Goal: Task Accomplishment & Management: Manage account settings

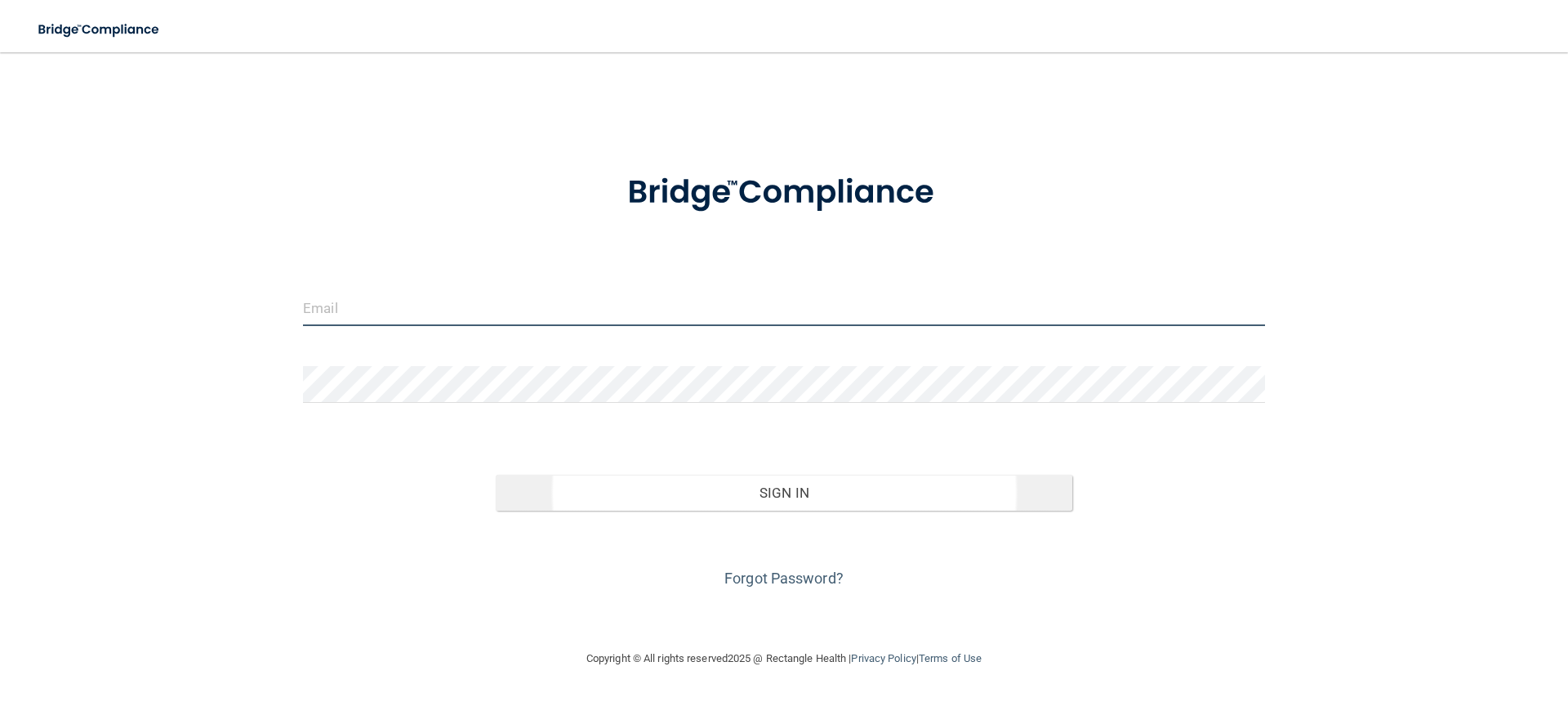
type input "[EMAIL_ADDRESS][DOMAIN_NAME]"
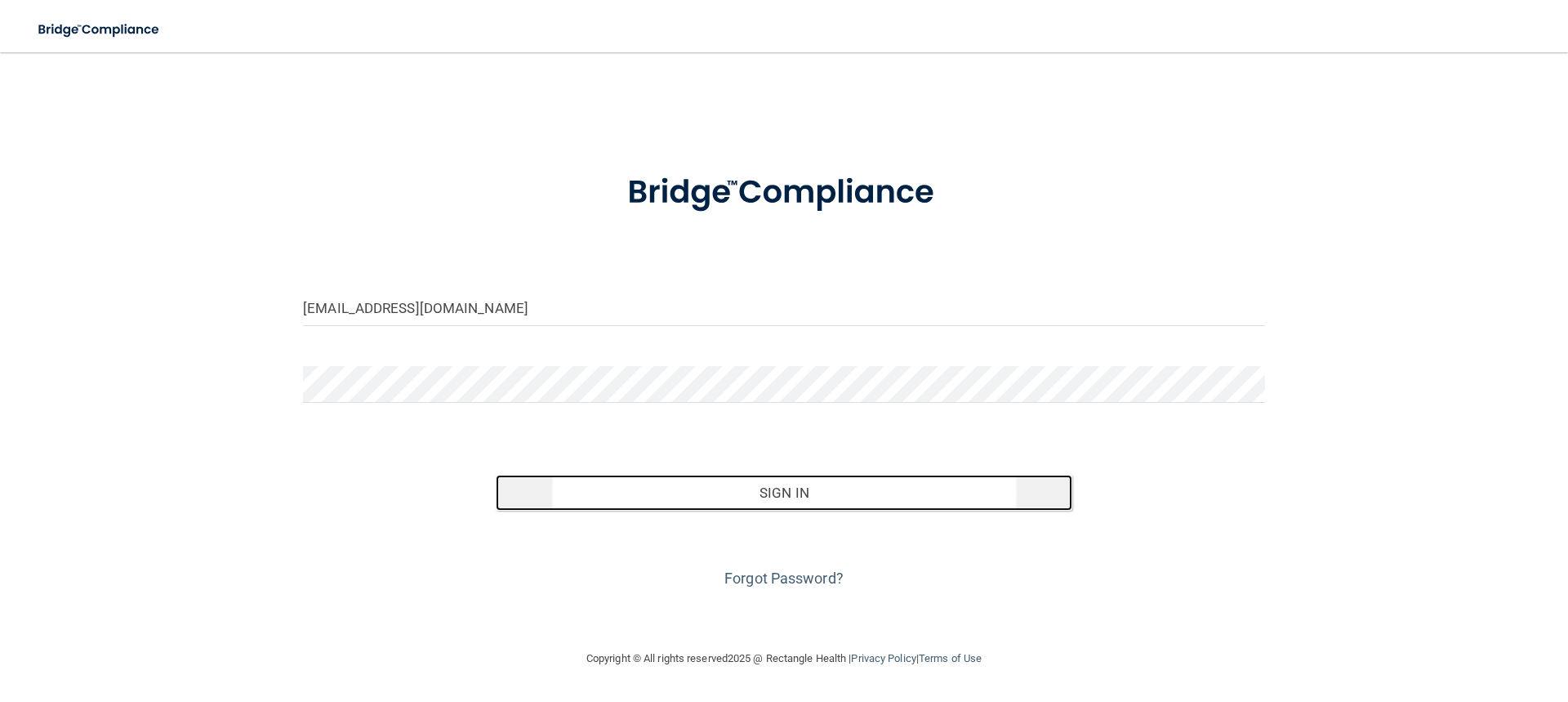
click at [742, 496] on button "Sign In" at bounding box center [784, 493] width 577 height 36
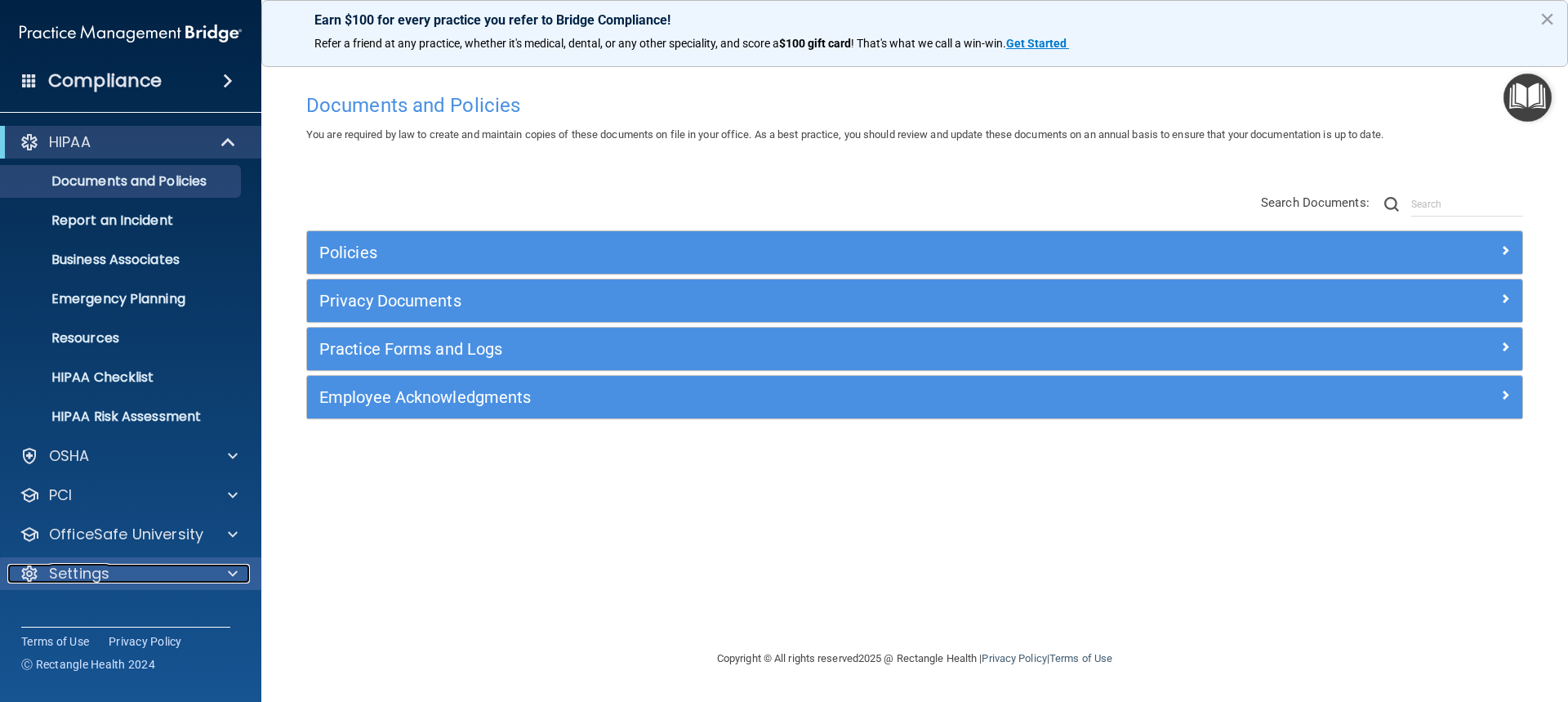
click at [125, 570] on div "Settings" at bounding box center [109, 573] width 203 height 20
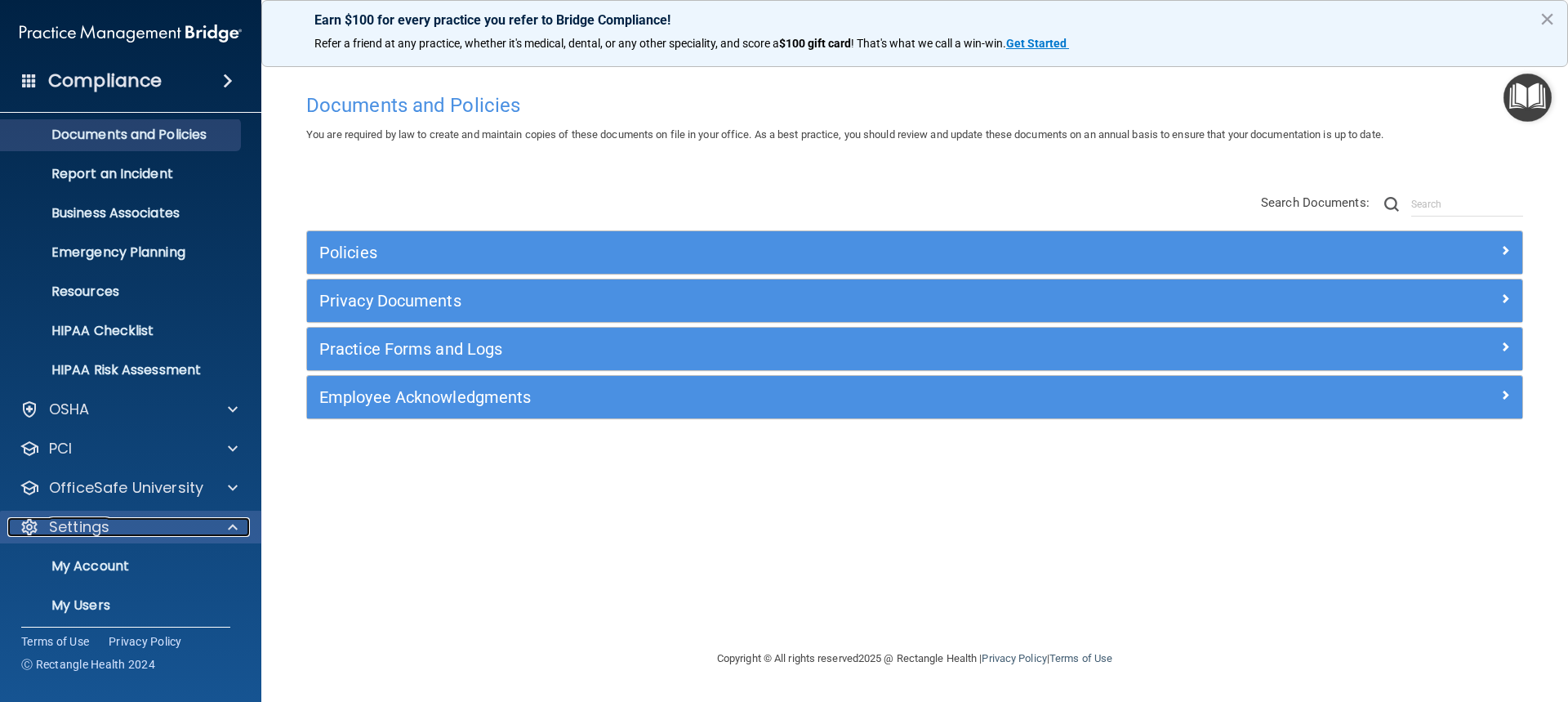
scroll to position [133, 0]
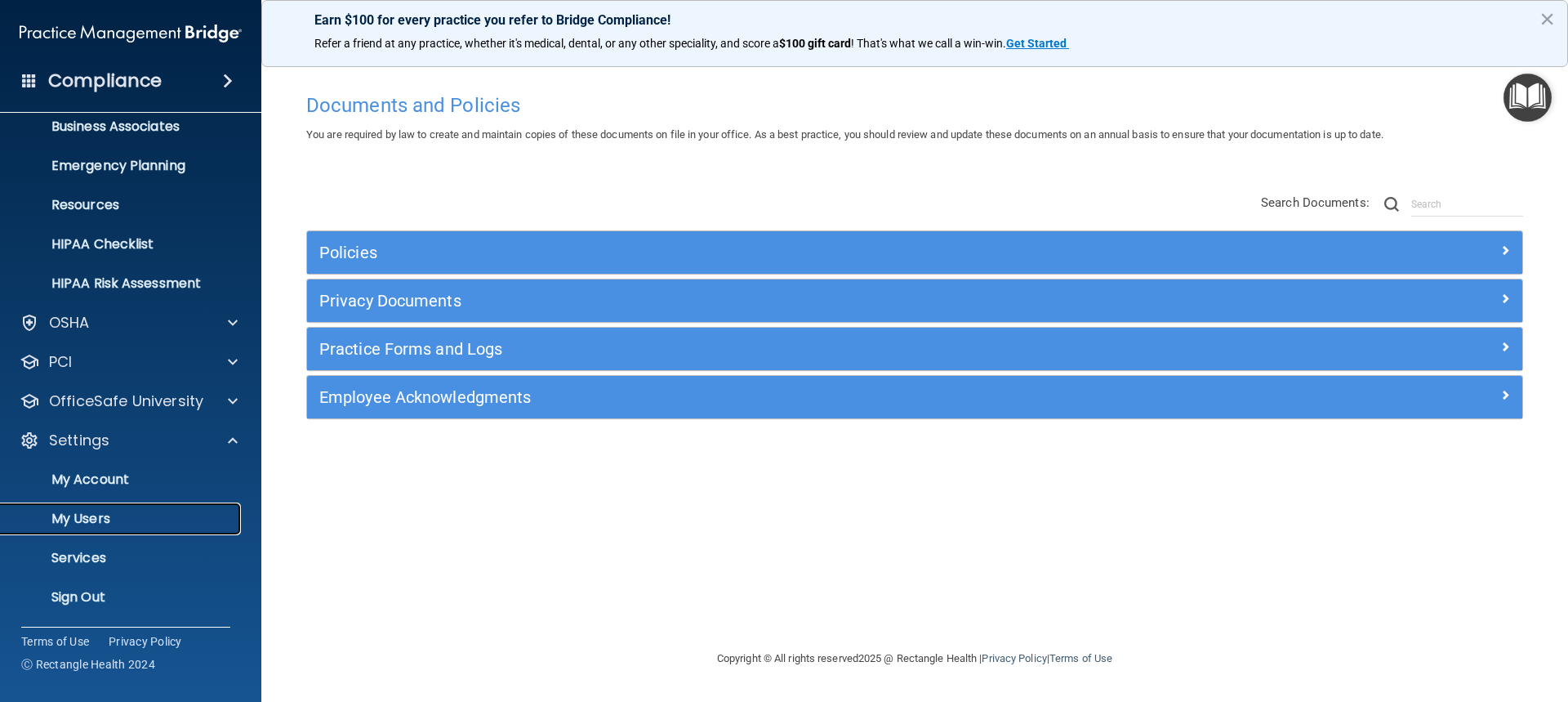
click at [129, 520] on p "My Users" at bounding box center [121, 519] width 223 height 17
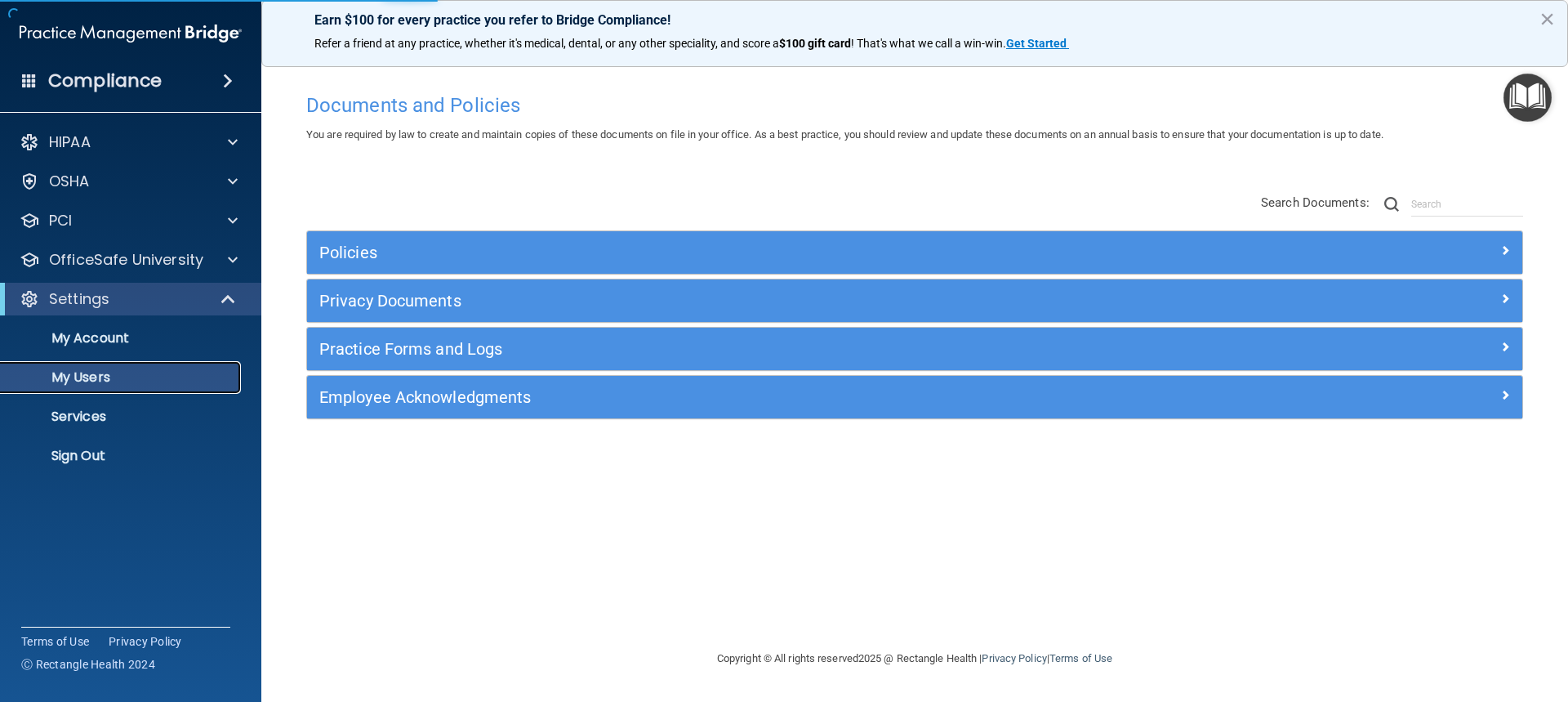
select select "20"
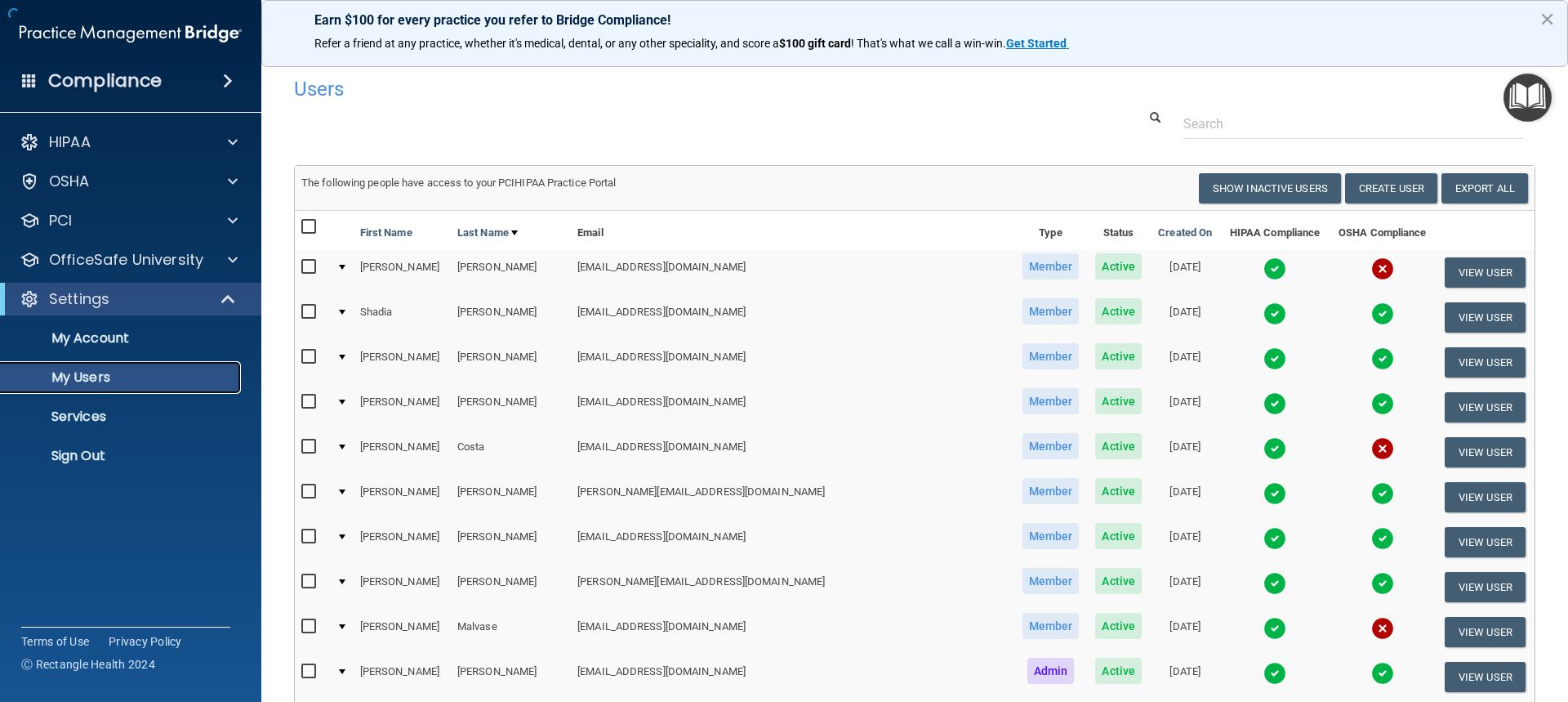
click at [203, 374] on p "My Users" at bounding box center [121, 378] width 223 height 17
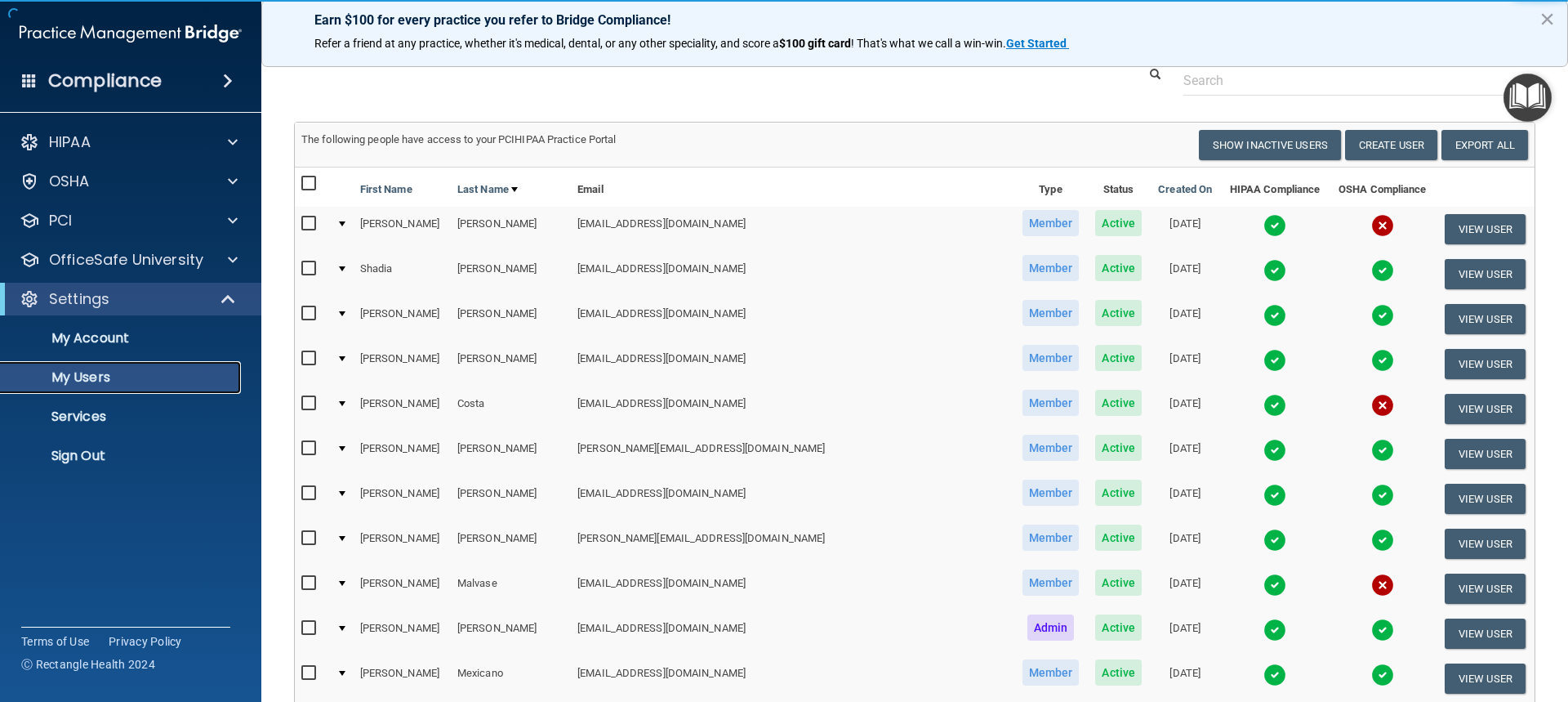
scroll to position [163, 0]
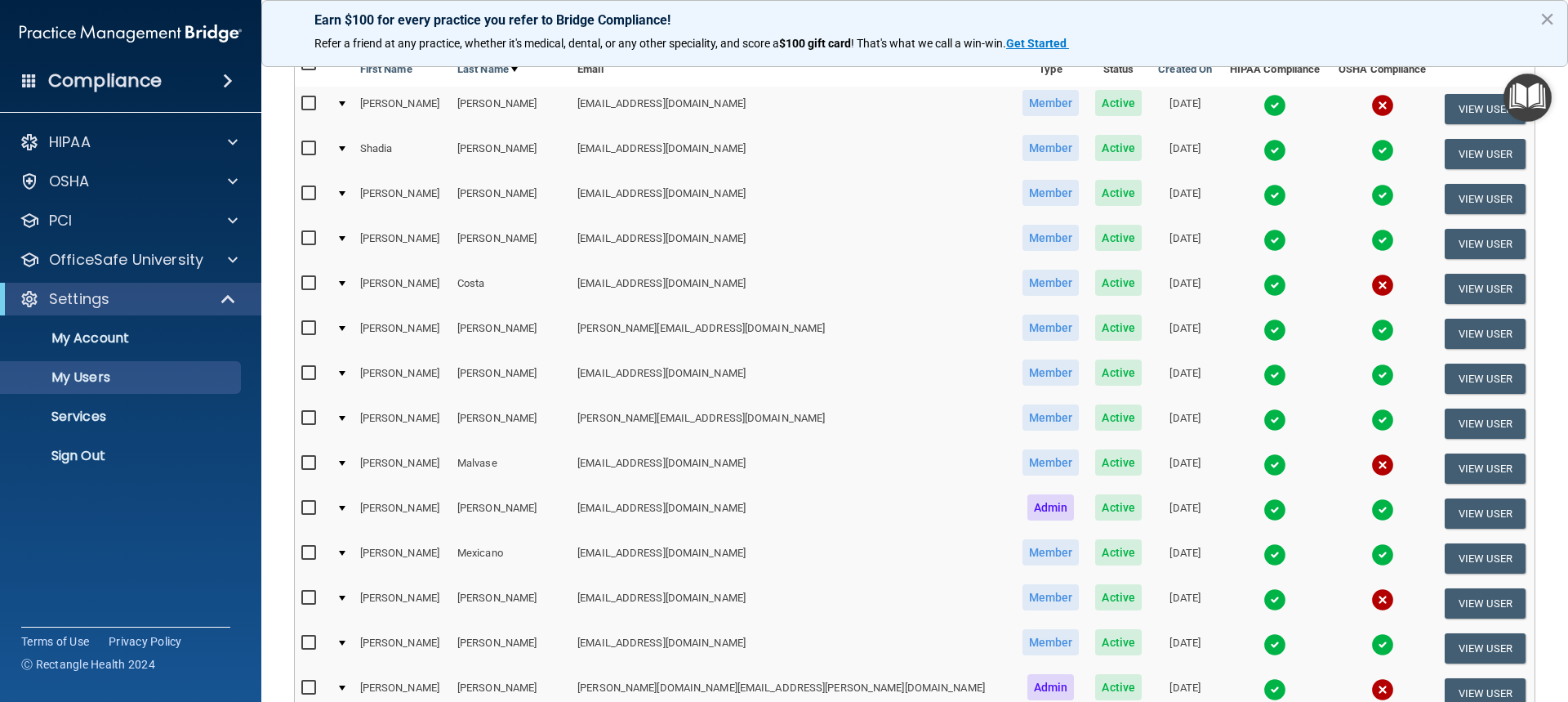
click at [307, 551] on input "checkbox" at bounding box center [311, 553] width 19 height 13
checkbox input "true"
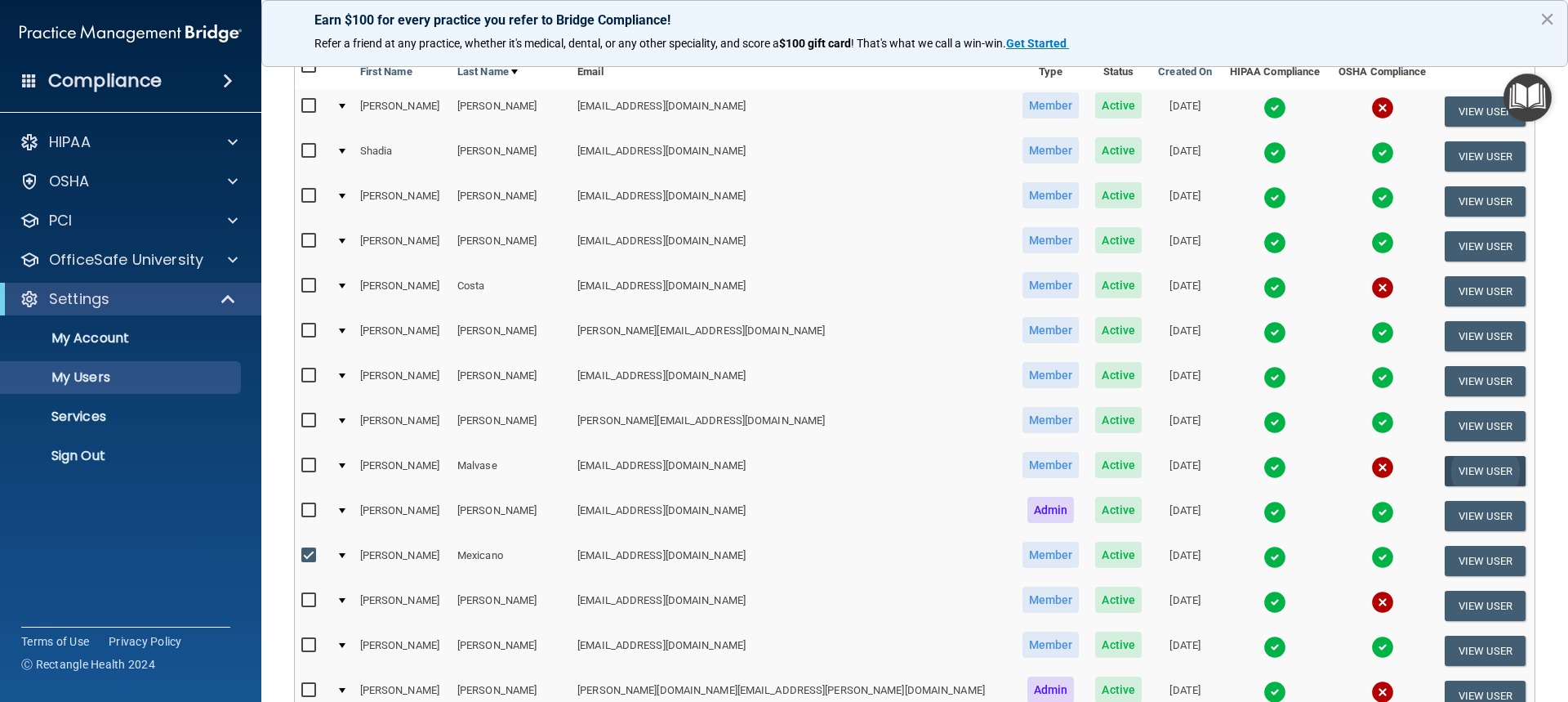
scroll to position [490, 0]
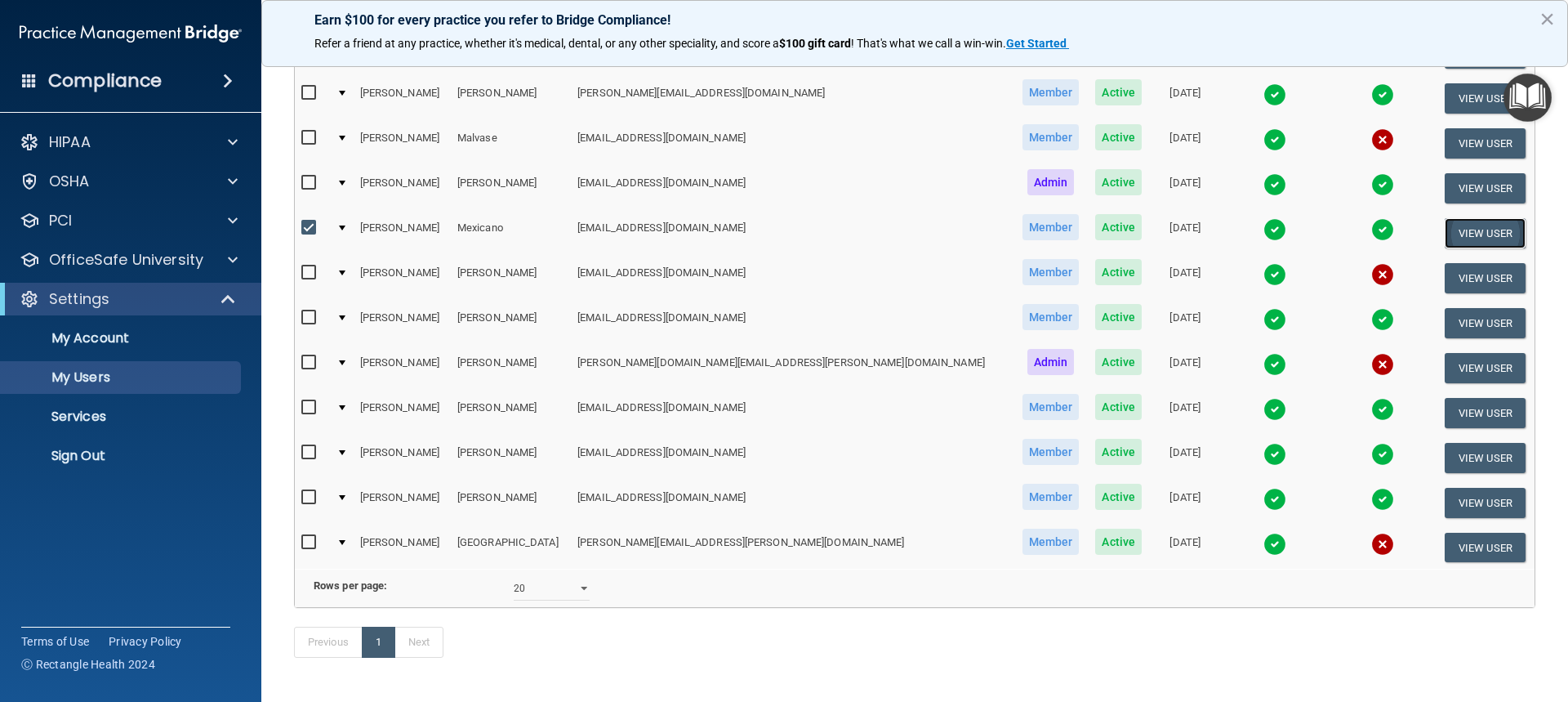
click at [1445, 236] on button "View User" at bounding box center [1485, 233] width 81 height 30
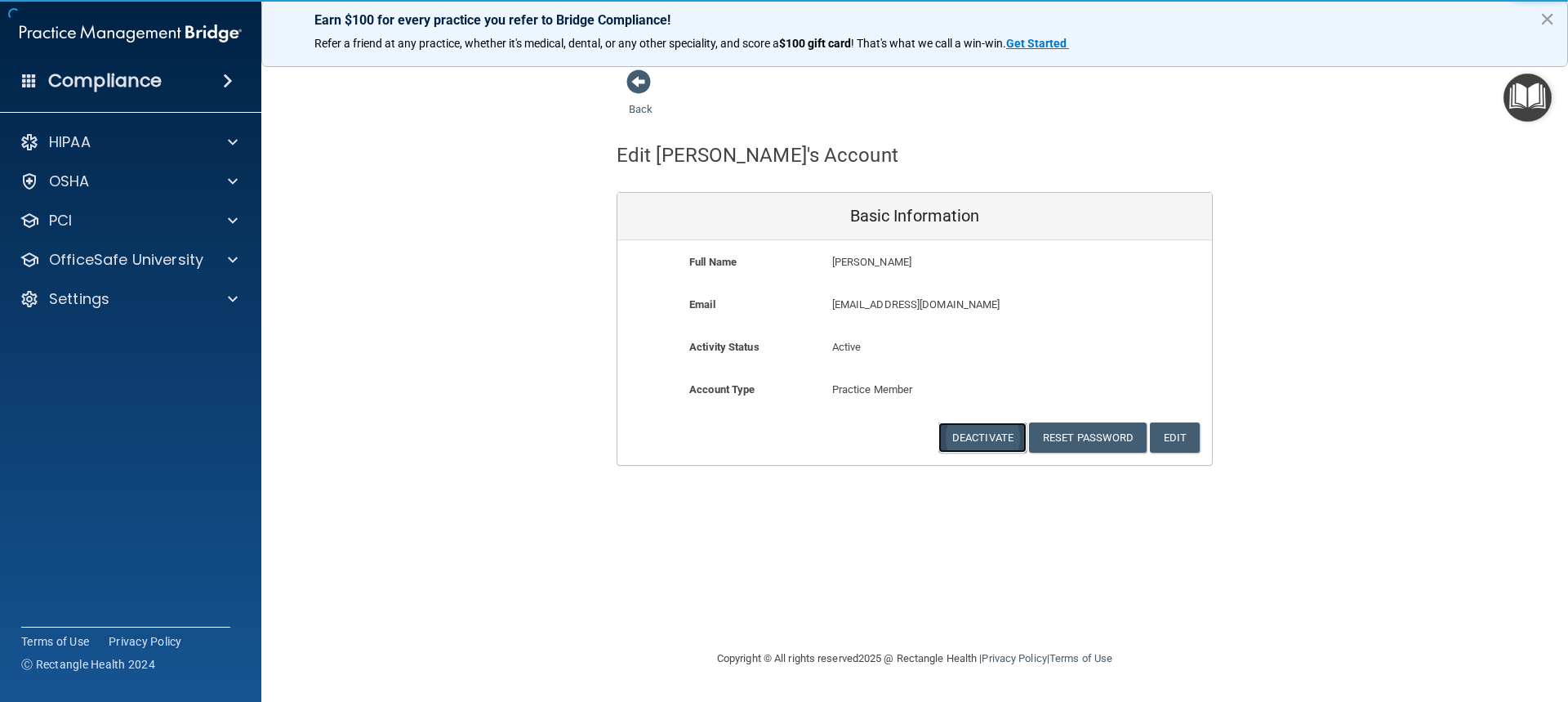
click at [1010, 448] on button "Deactivate" at bounding box center [982, 438] width 88 height 30
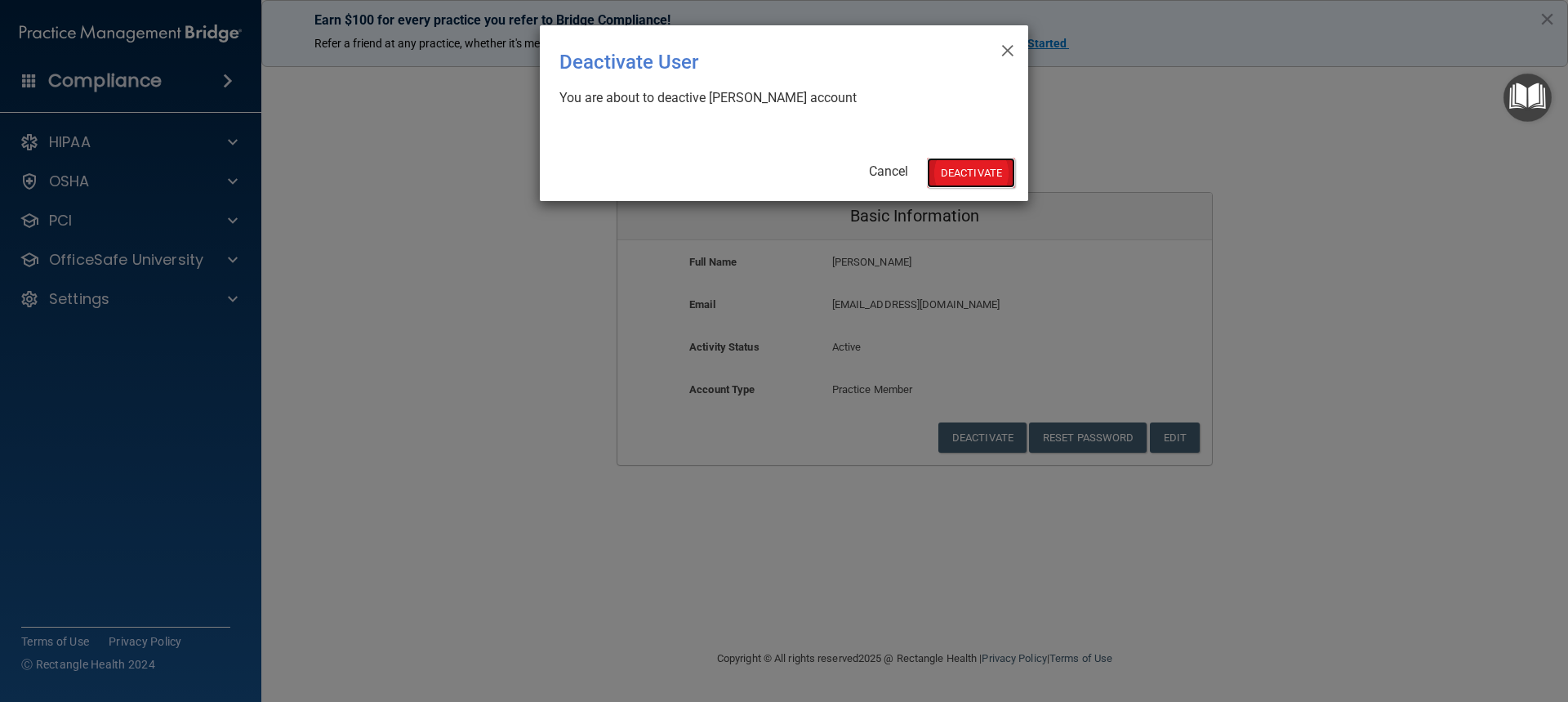
click at [982, 168] on button "Deactivate" at bounding box center [971, 172] width 88 height 30
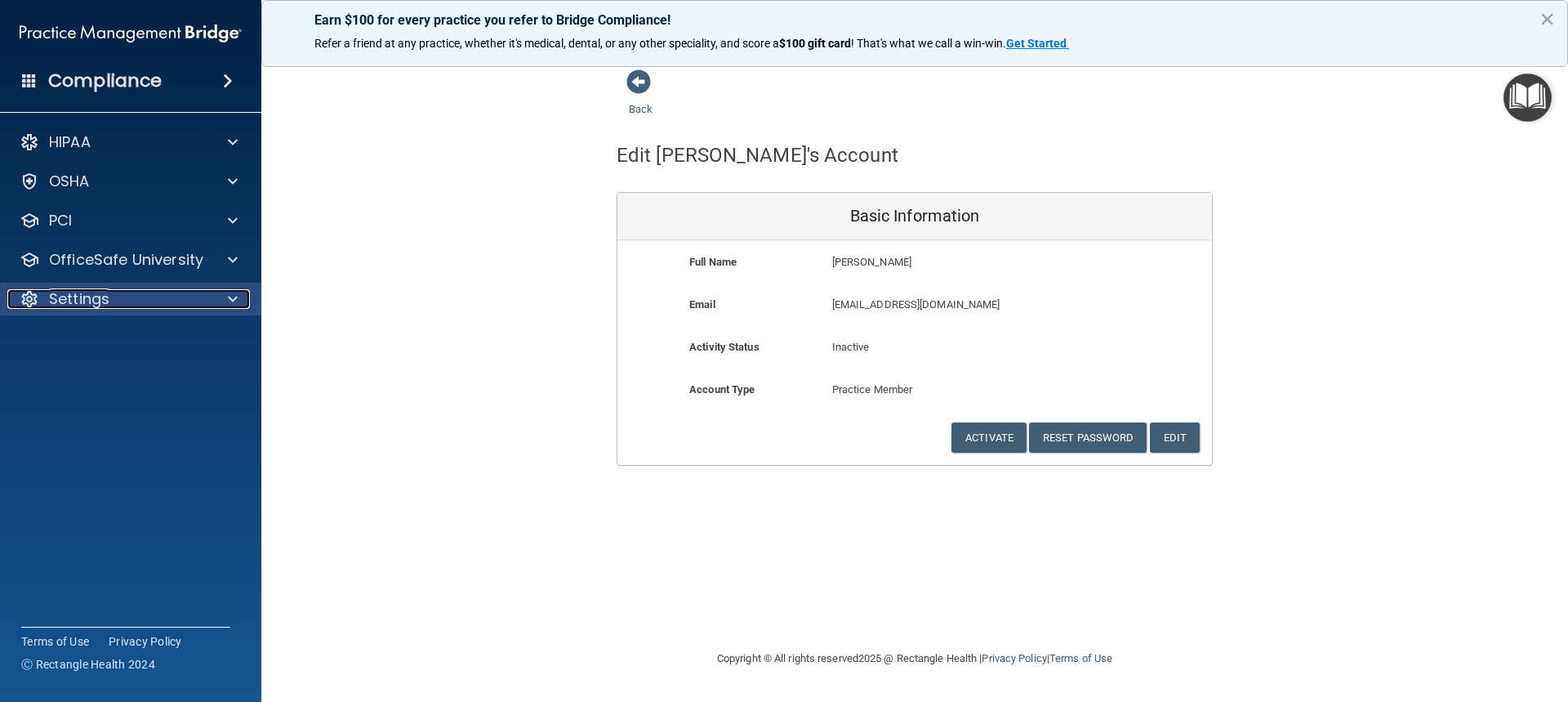
click at [149, 305] on div "Settings" at bounding box center [109, 299] width 203 height 20
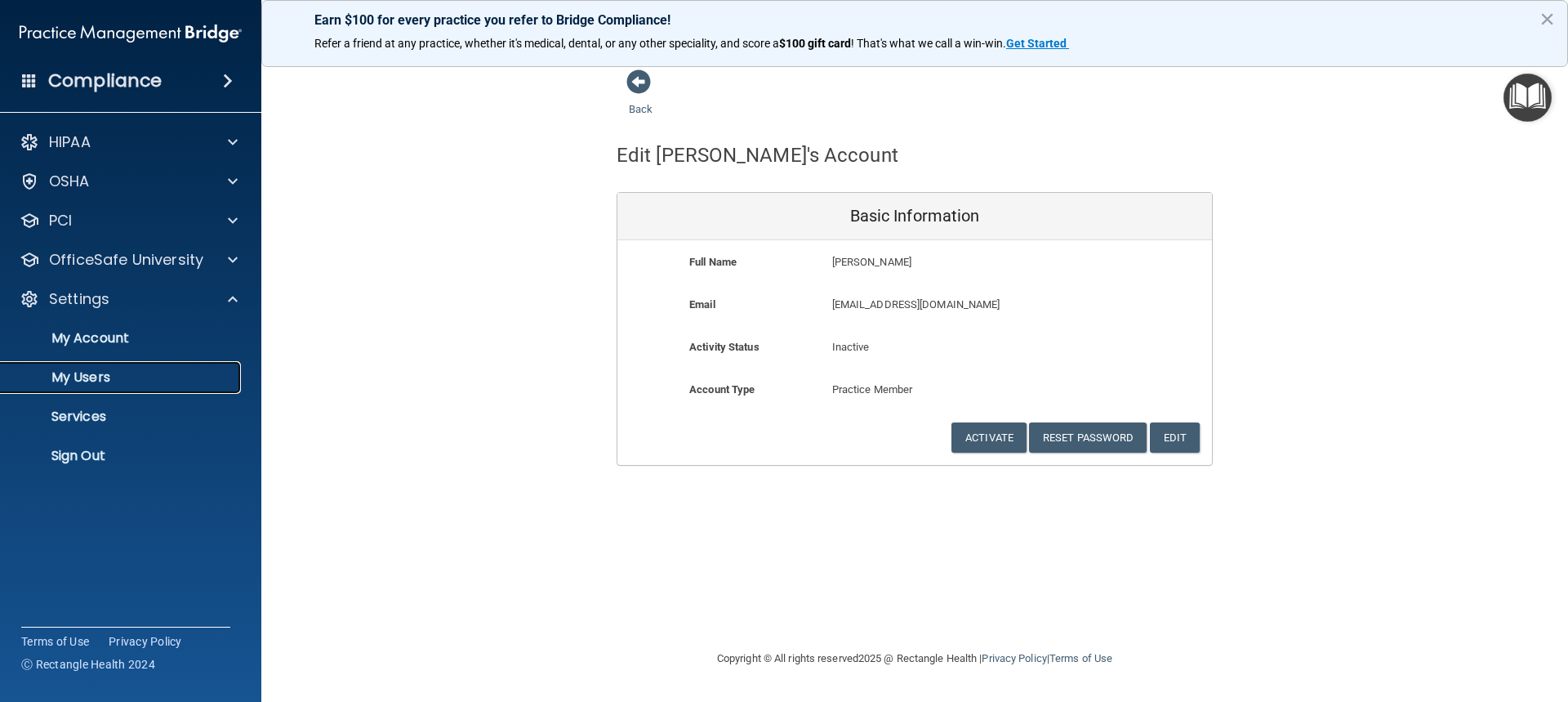
click at [129, 377] on p "My Users" at bounding box center [121, 378] width 223 height 17
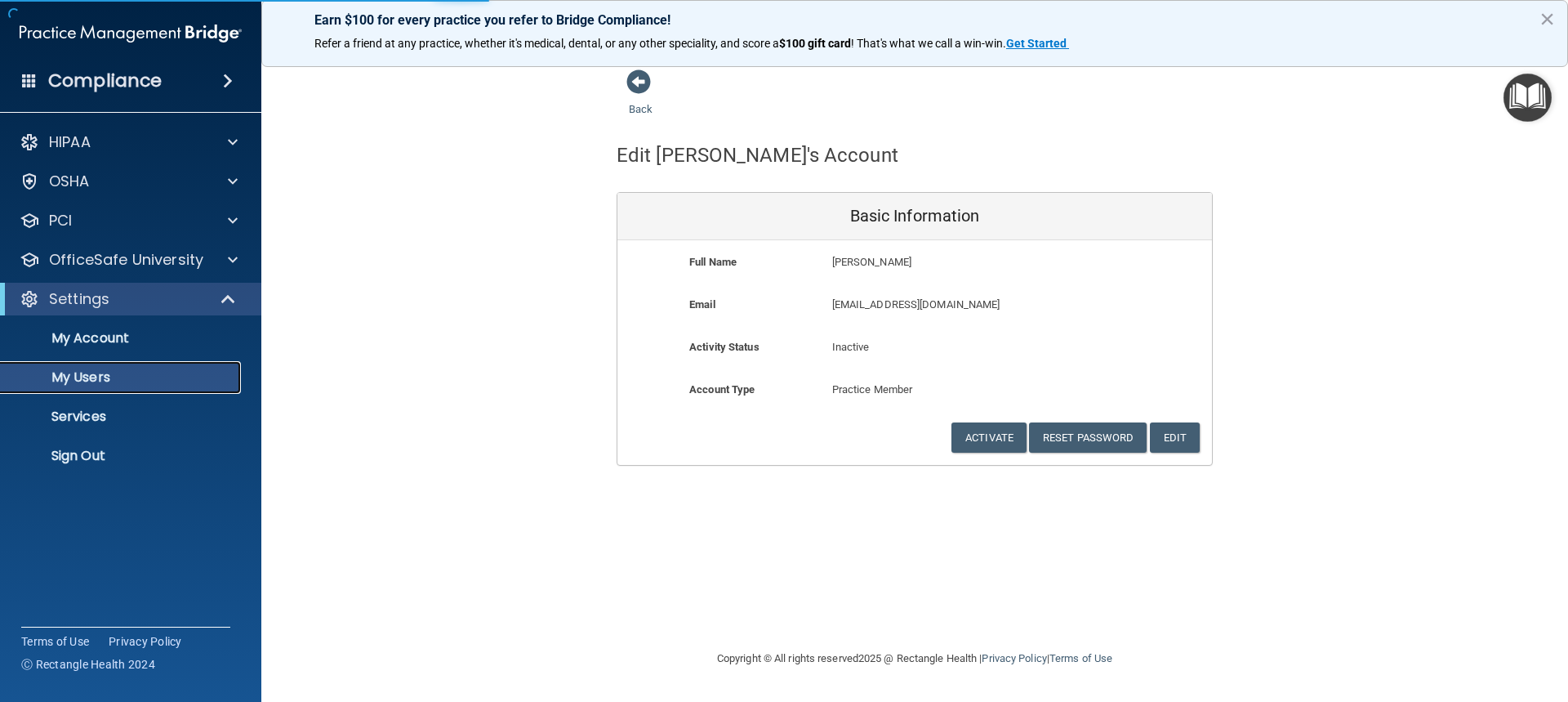
select select "20"
